Goal: Check status: Check status

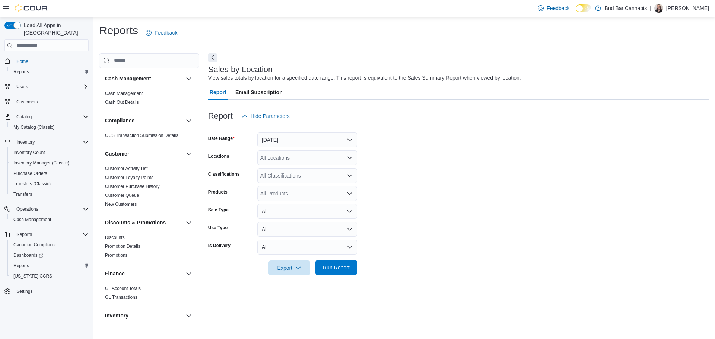
click at [333, 262] on span "Run Report" at bounding box center [336, 267] width 33 height 15
click at [314, 144] on button "[DATE]" at bounding box center [307, 140] width 100 height 15
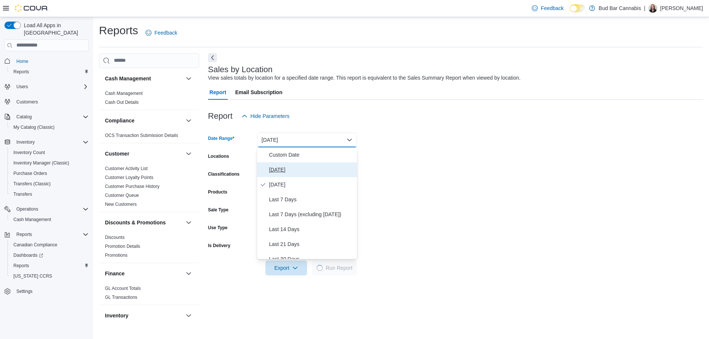
click at [317, 173] on span "[DATE]" at bounding box center [311, 169] width 85 height 9
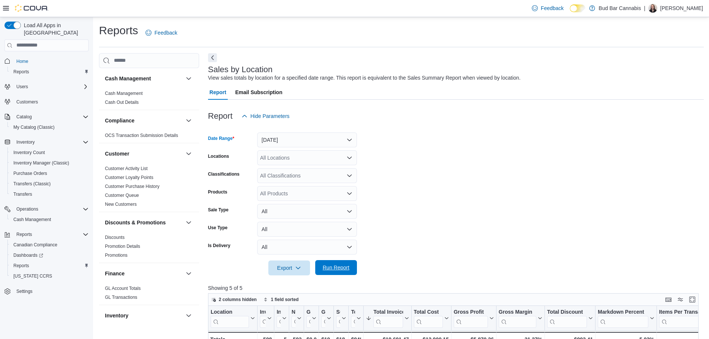
click at [333, 271] on span "Run Report" at bounding box center [336, 267] width 33 height 15
click at [333, 274] on span "Run Report" at bounding box center [336, 267] width 33 height 15
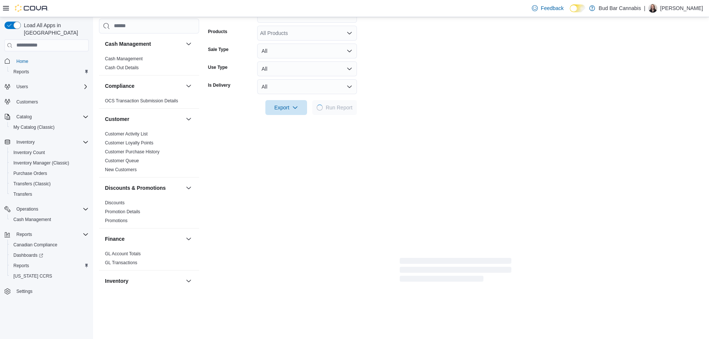
scroll to position [186, 0]
